Goal: Find specific page/section: Find specific page/section

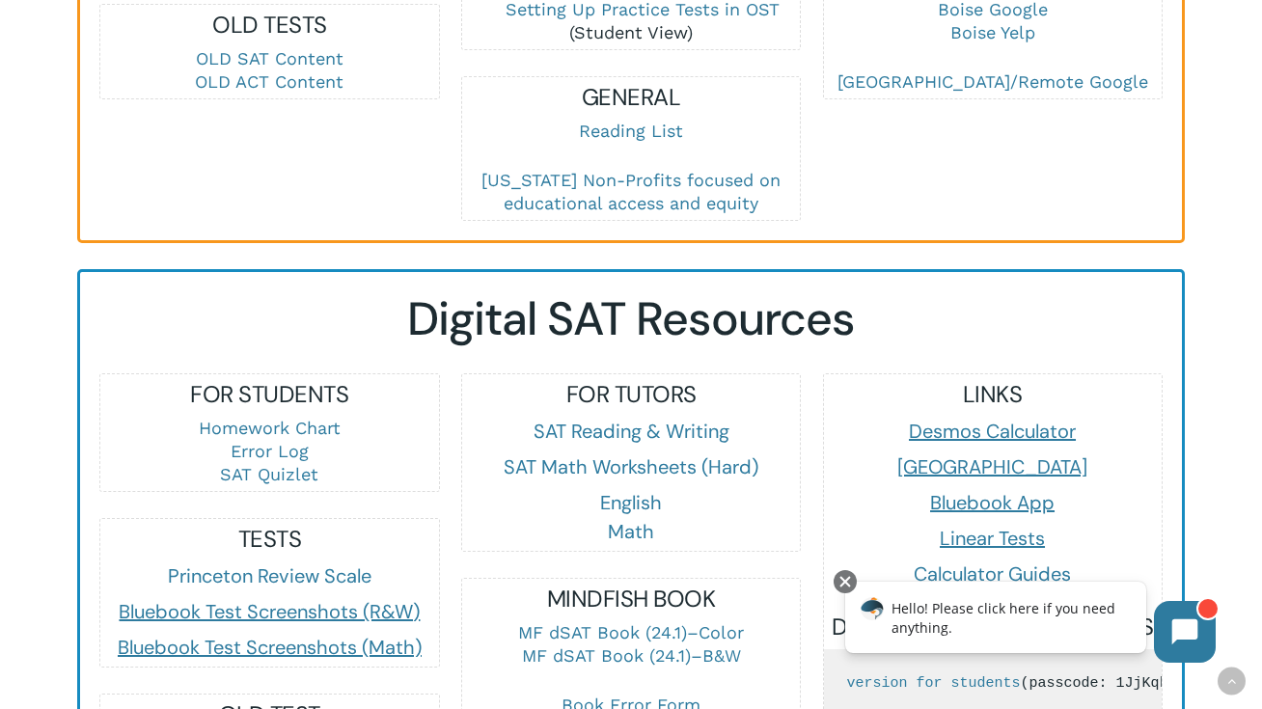
scroll to position [1113, 0]
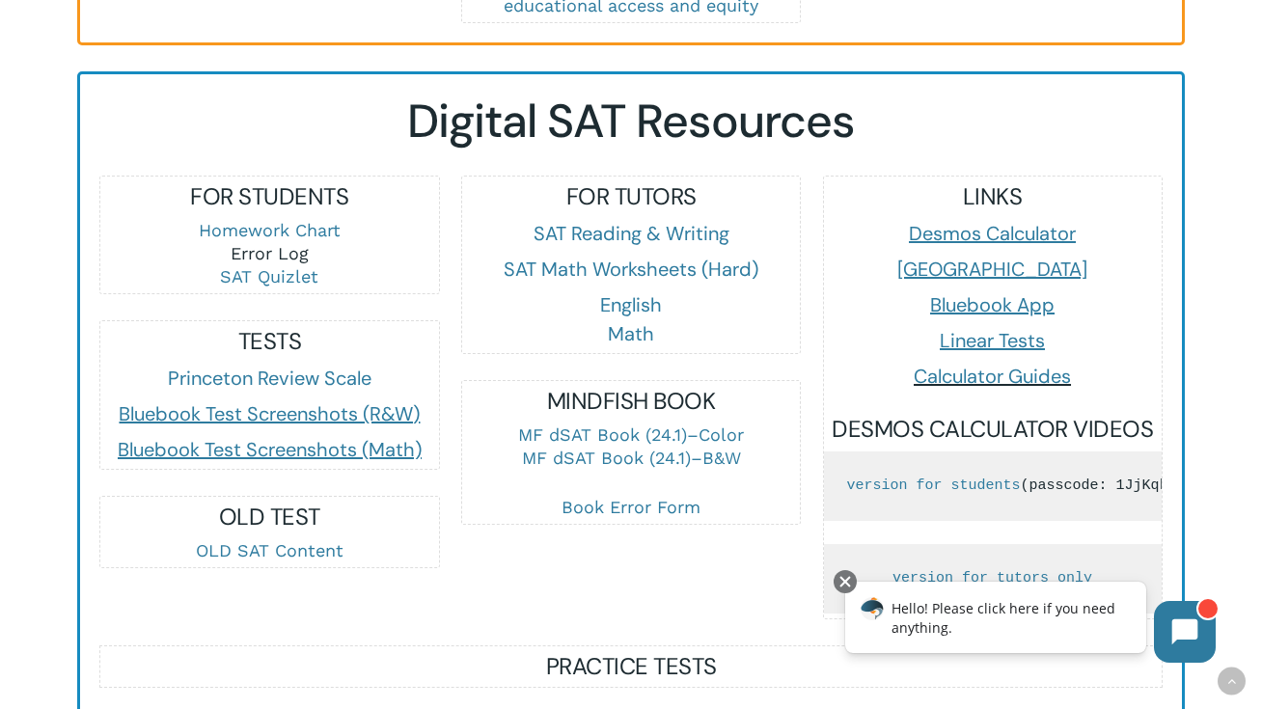
click at [286, 249] on link "Error Log" at bounding box center [270, 253] width 78 height 20
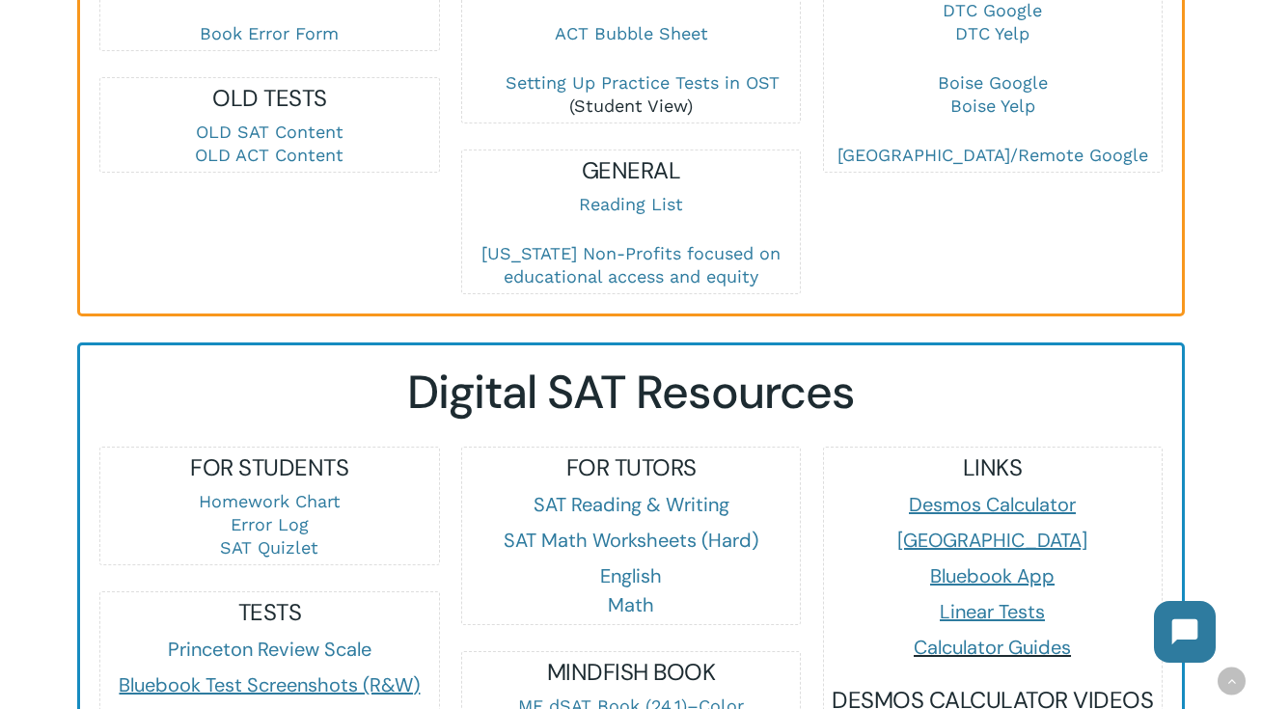
scroll to position [882, 0]
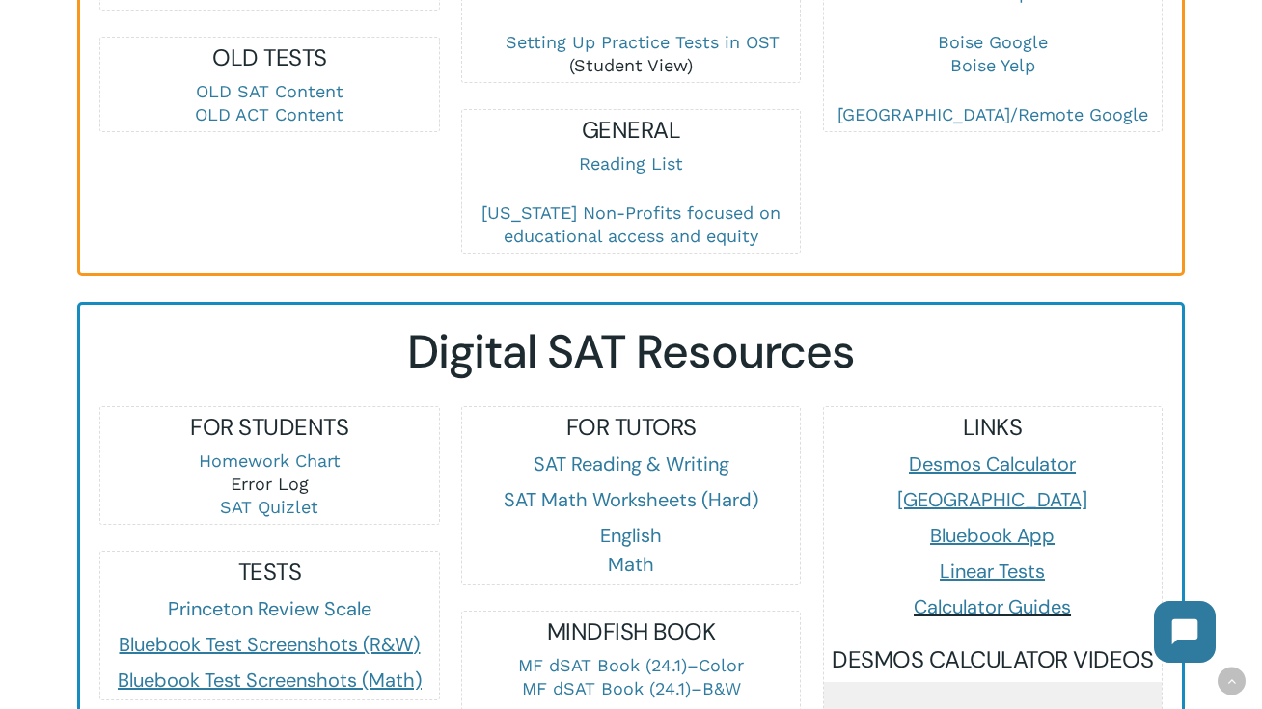
click at [245, 480] on link "Error Log" at bounding box center [270, 484] width 78 height 20
